Goal: Task Accomplishment & Management: Use online tool/utility

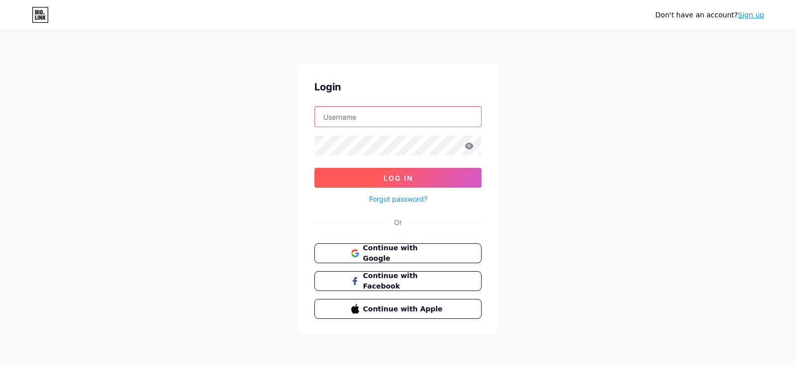
type input "[EMAIL_ADDRESS][DOMAIN_NAME]"
click at [404, 174] on span "Log In" at bounding box center [397, 178] width 29 height 8
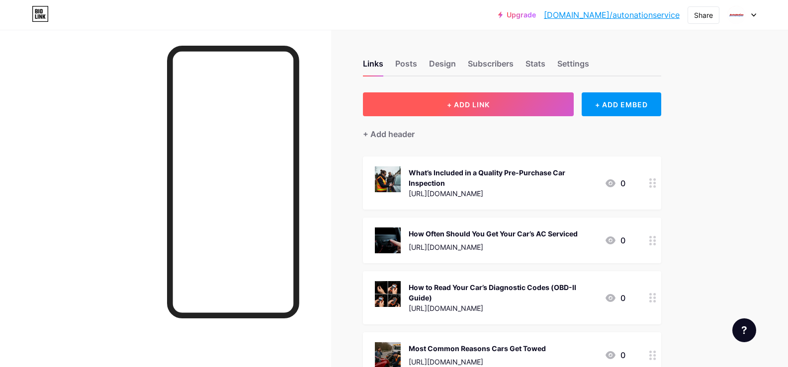
click at [464, 95] on button "+ ADD LINK" at bounding box center [468, 104] width 211 height 24
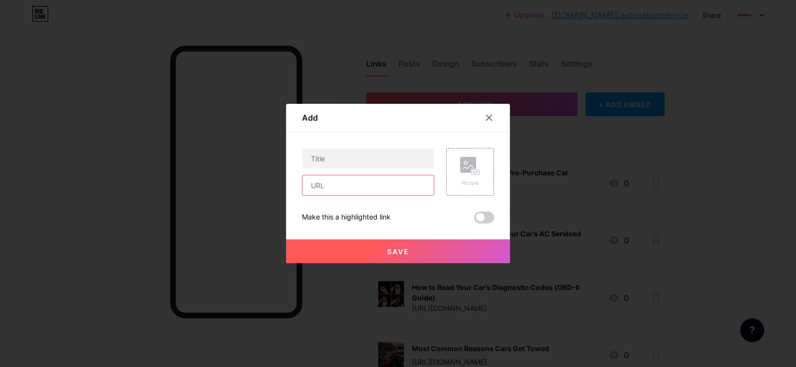
click at [358, 183] on input "text" at bounding box center [367, 186] width 131 height 20
paste input "[URL][DOMAIN_NAME]"
type input "[URL][DOMAIN_NAME]"
click at [349, 160] on input "text" at bounding box center [367, 159] width 131 height 20
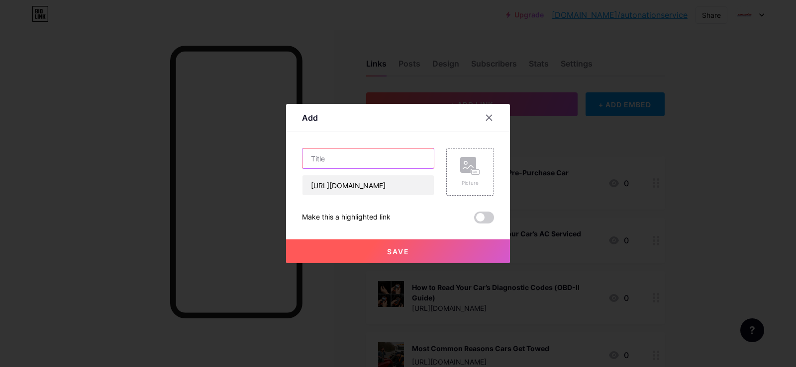
scroll to position [0, 0]
paste input "What Causes Your Car AC to Blow Warm Air? Common Problems and Solutions"
type input "What Causes Your Car AC to Blow Warm Air? Common Problems and Solutions"
click at [486, 216] on span at bounding box center [484, 218] width 20 height 12
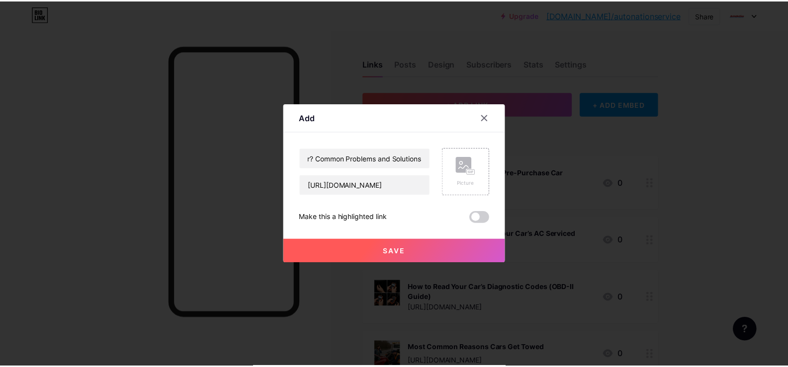
scroll to position [0, 0]
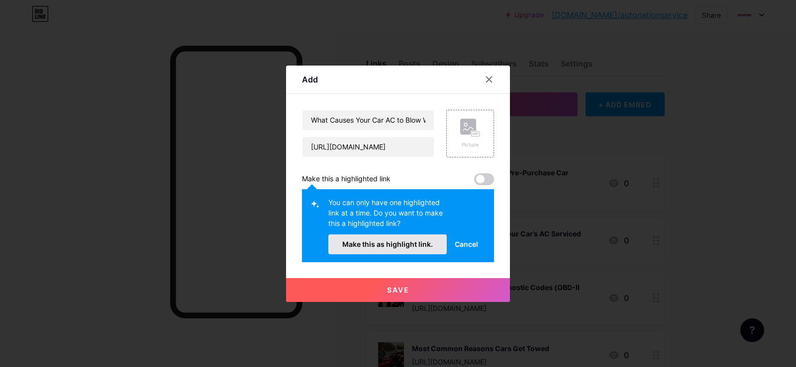
click at [410, 240] on span "Make this as highlight link." at bounding box center [387, 244] width 90 height 8
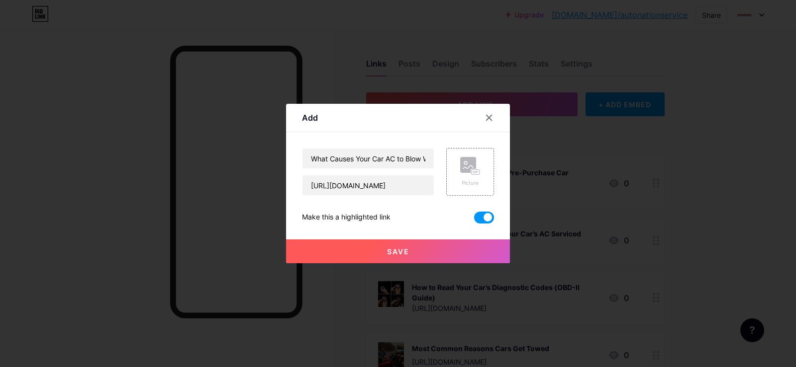
click at [421, 249] on button "Save" at bounding box center [398, 252] width 224 height 24
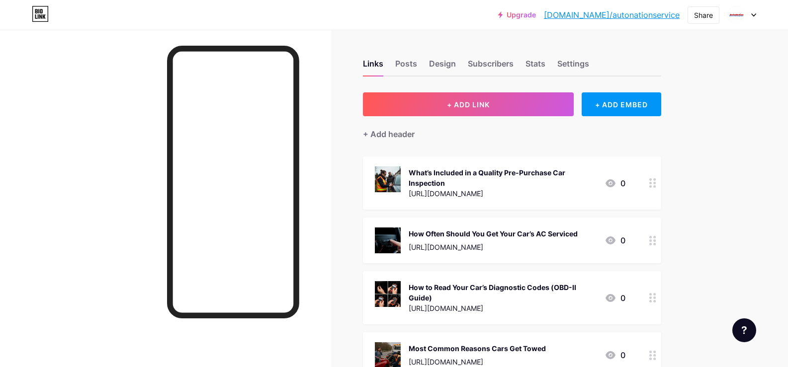
click at [642, 15] on link "[DOMAIN_NAME]/autonationservice" at bounding box center [612, 15] width 136 height 12
